Goal: Find specific page/section: Find specific page/section

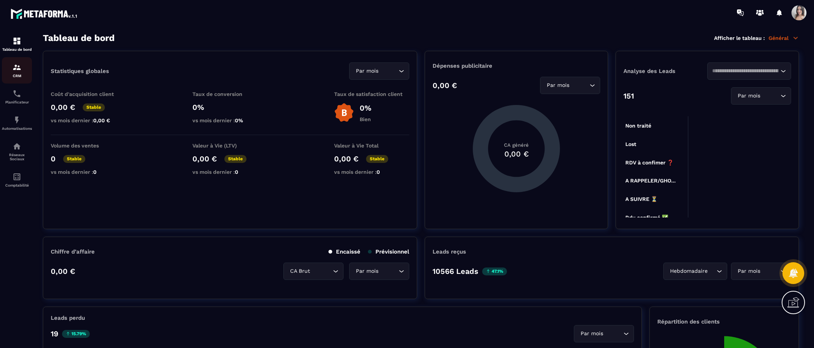
click at [24, 68] on div "CRM" at bounding box center [17, 70] width 30 height 15
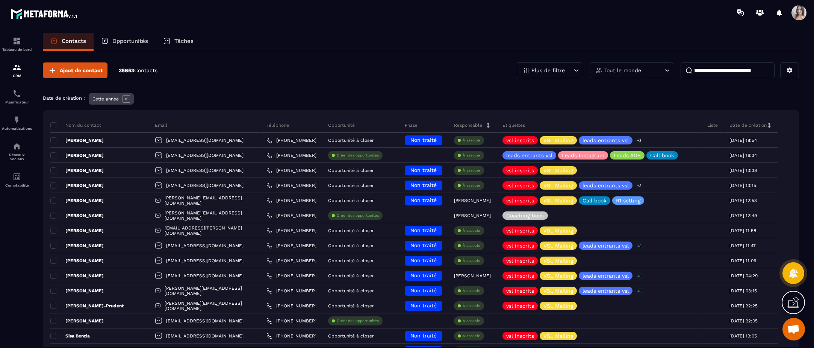
click at [717, 73] on input at bounding box center [728, 70] width 94 height 16
type input "********"
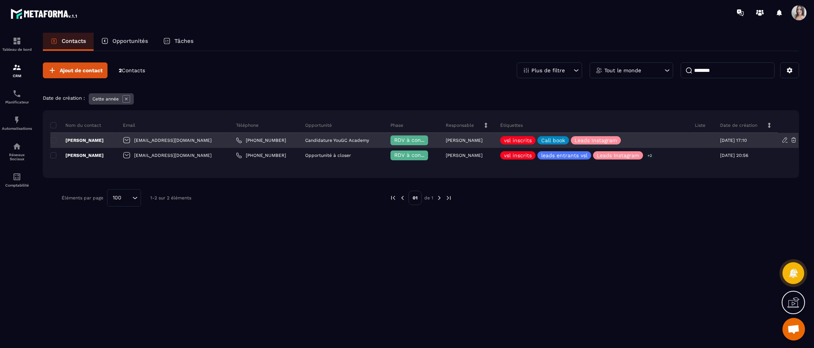
click at [83, 142] on p "[PERSON_NAME]" at bounding box center [76, 140] width 53 height 6
